Goal: Task Accomplishment & Management: Use online tool/utility

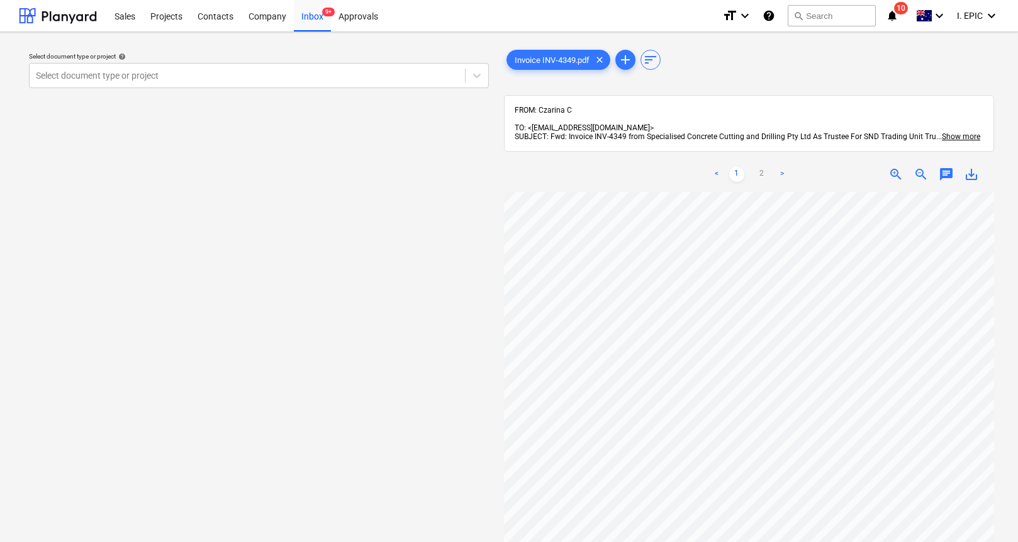
scroll to position [390, 0]
click at [340, 117] on div "Select document type or project help Select document type or project" at bounding box center [259, 372] width 480 height 661
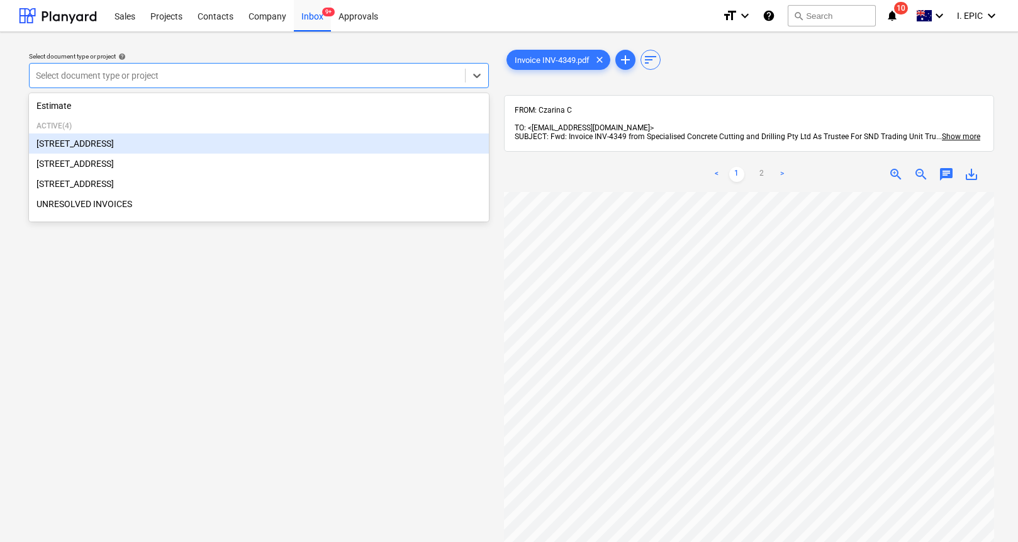
drag, startPoint x: 348, startPoint y: 87, endPoint x: 468, endPoint y: 363, distance: 300.5
click at [497, 366] on div "Select document type or project help option [STREET_ADDRESS]. 5 results availab…" at bounding box center [259, 372] width 480 height 661
click at [466, 362] on div "Select document type or project help option [STREET_ADDRESS]. 5 results availab…" at bounding box center [259, 372] width 480 height 661
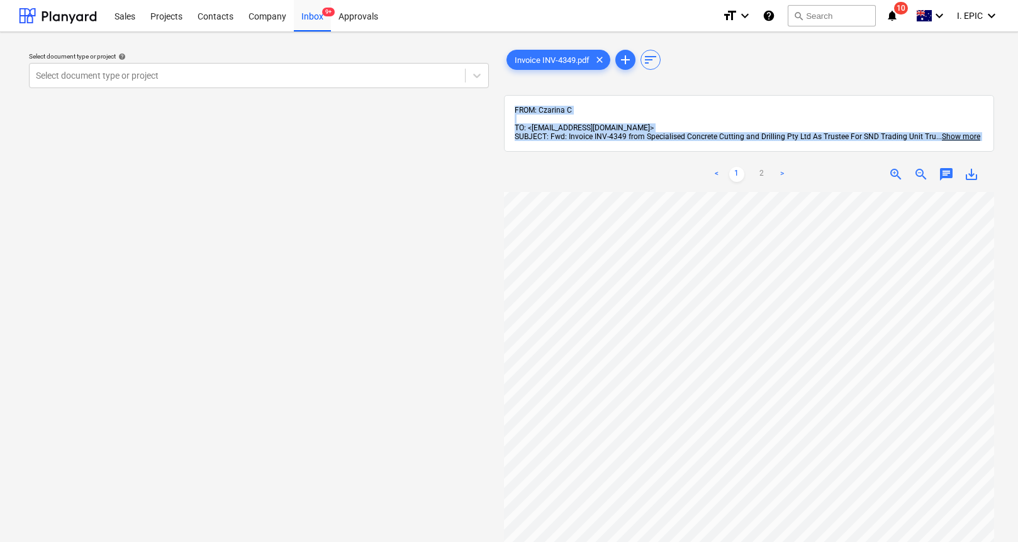
click at [841, 420] on div "Select document type or project help Select document type or project Invoice IN…" at bounding box center [509, 372] width 981 height 661
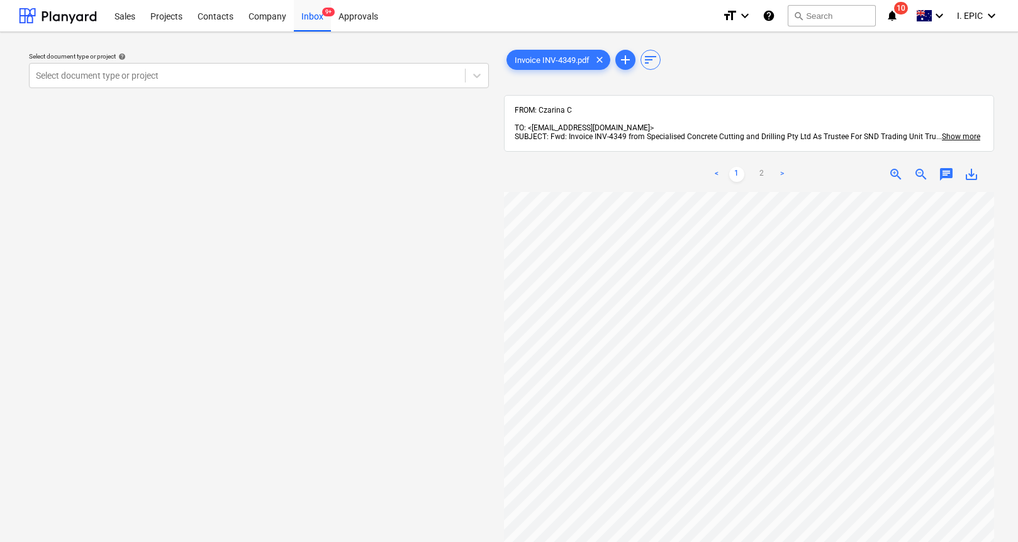
click at [833, 90] on div at bounding box center [749, 92] width 490 height 5
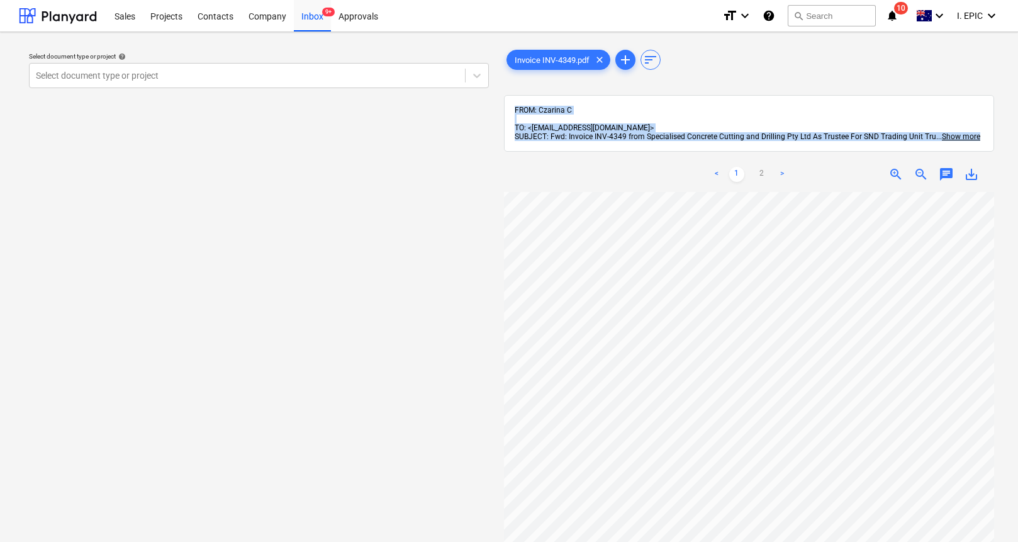
drag, startPoint x: 806, startPoint y: 50, endPoint x: 1000, endPoint y: 140, distance: 214.3
click at [999, 140] on div "Select document type or project help Select document type or project Invoice IN…" at bounding box center [509, 373] width 1018 height 682
click at [1000, 142] on div "Select document type or project help Select document type or project Invoice IN…" at bounding box center [509, 373] width 1018 height 682
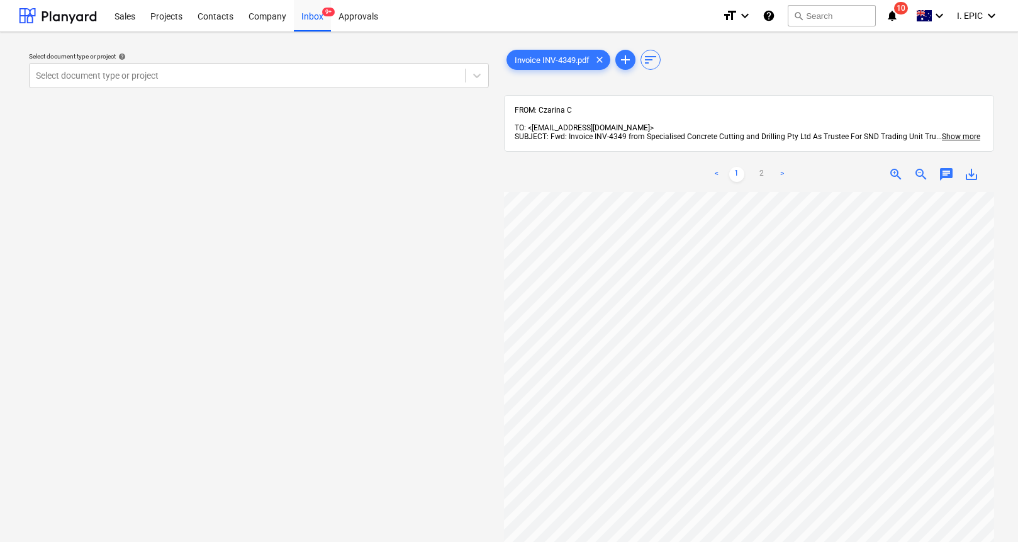
click at [415, 257] on div "Select document type or project help Select document type or project" at bounding box center [259, 372] width 480 height 661
click at [368, 284] on div "Select document type or project help Select document type or project" at bounding box center [259, 372] width 480 height 661
